Goal: Navigation & Orientation: Find specific page/section

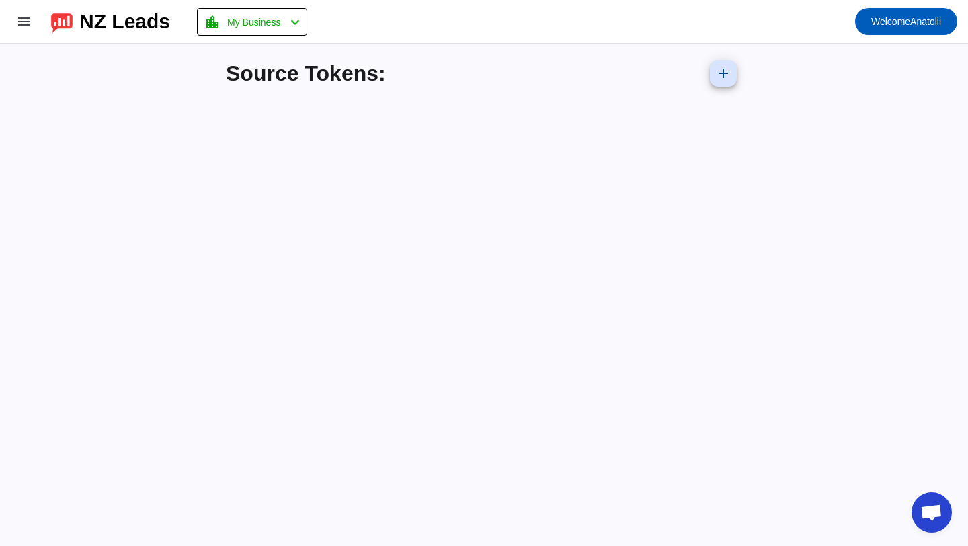
click at [120, 14] on div "NZ Leads" at bounding box center [124, 21] width 91 height 19
click at [61, 23] on img at bounding box center [62, 21] width 22 height 23
click at [26, 22] on mat-icon "menu" at bounding box center [24, 21] width 16 height 16
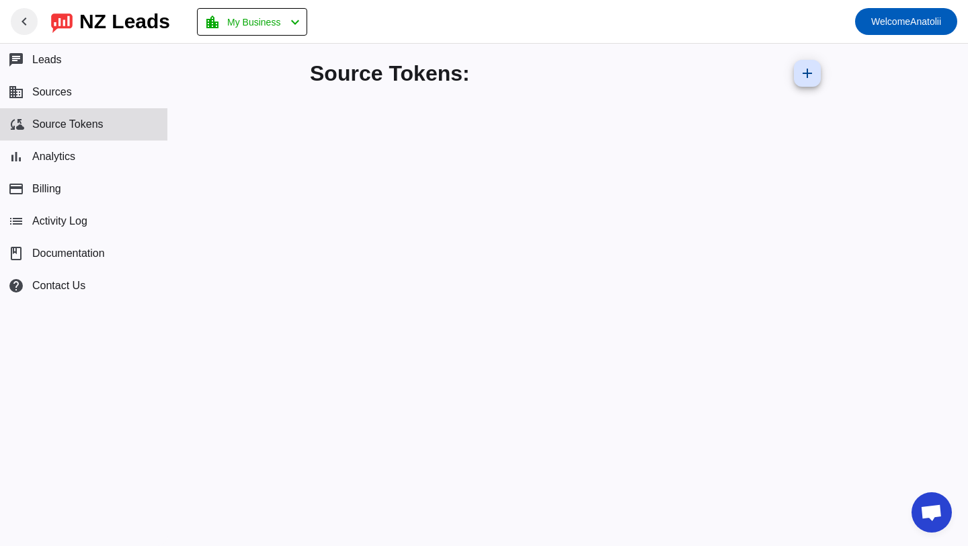
click at [93, 26] on div "NZ Leads" at bounding box center [124, 21] width 91 height 19
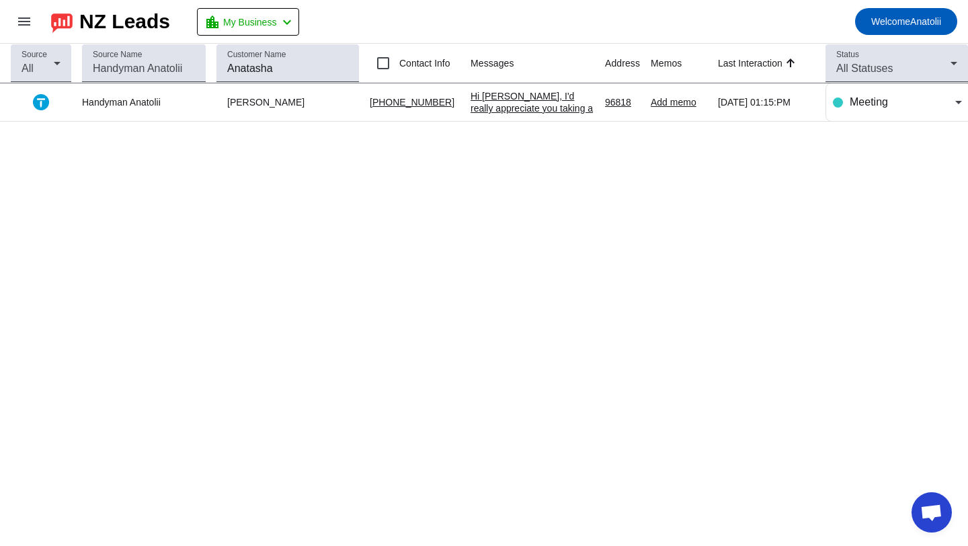
click at [59, 26] on img at bounding box center [62, 21] width 22 height 23
